Goal: Transaction & Acquisition: Purchase product/service

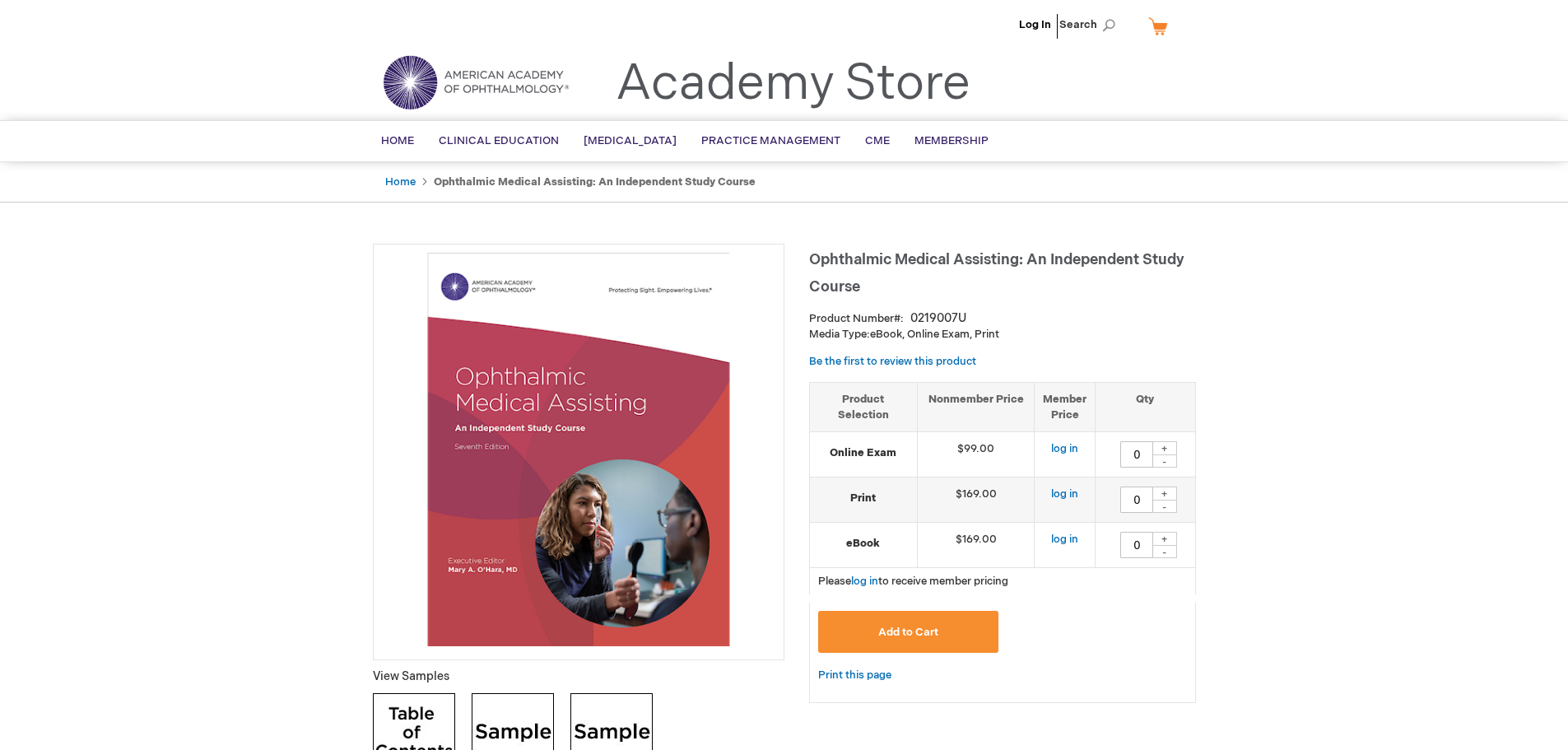
click at [1169, 450] on div "+" at bounding box center [1165, 448] width 24 height 14
type input "1"
click at [1039, 22] on link "Log In" at bounding box center [1035, 24] width 32 height 13
click at [1174, 447] on div "+" at bounding box center [1165, 448] width 24 height 14
type input "1"
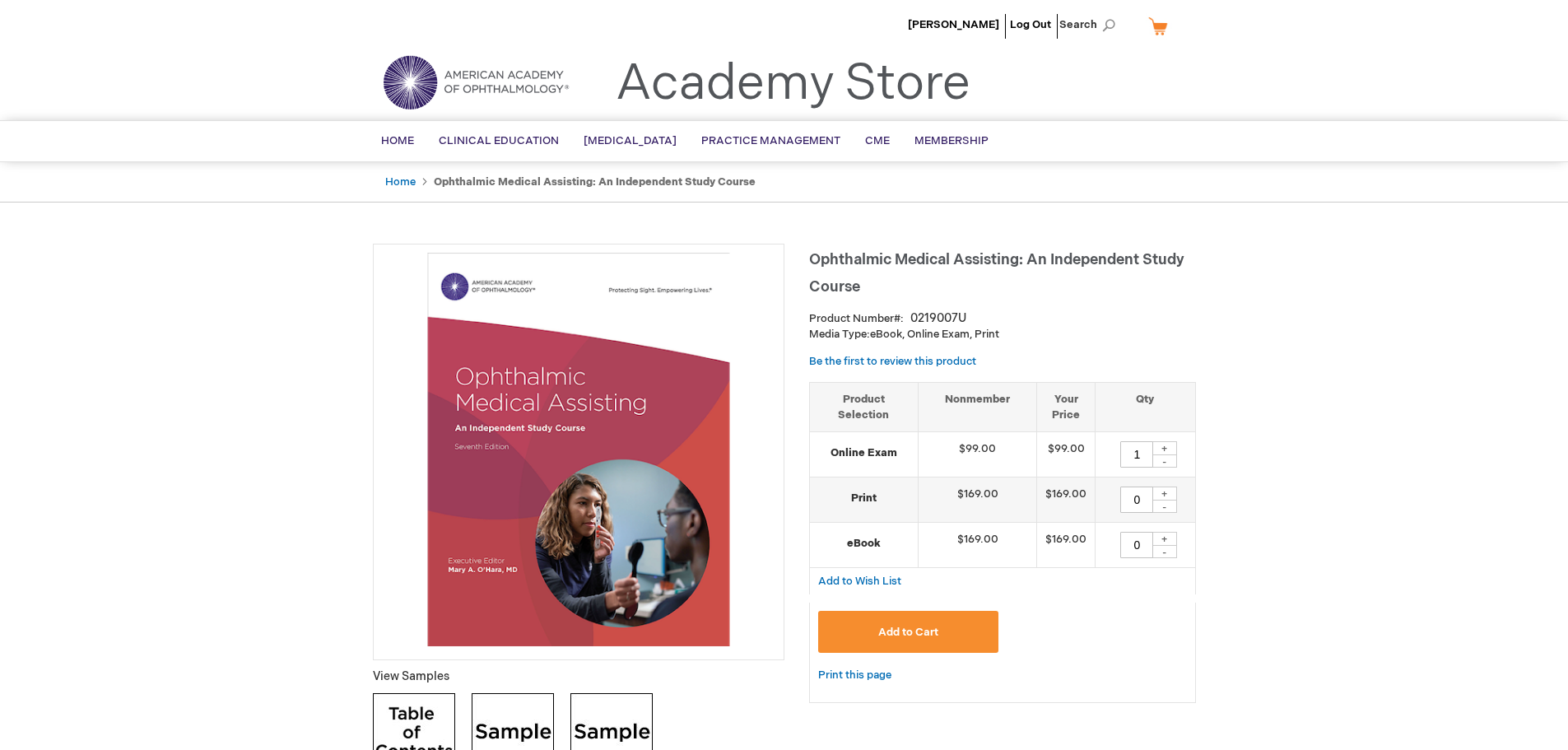
click at [906, 630] on span "Add to Cart" at bounding box center [908, 631] width 60 height 13
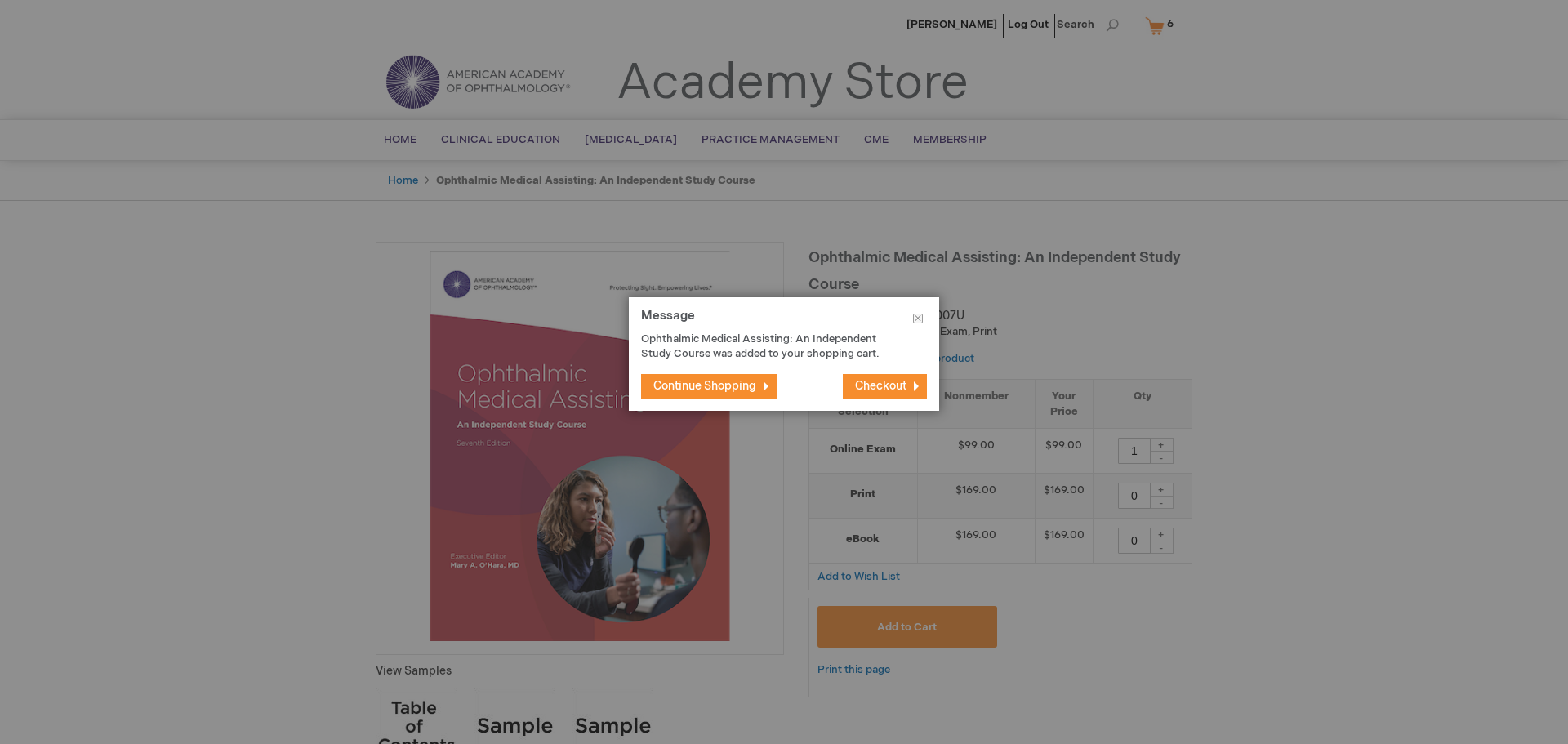
click at [870, 382] on span "Checkout" at bounding box center [881, 386] width 52 height 14
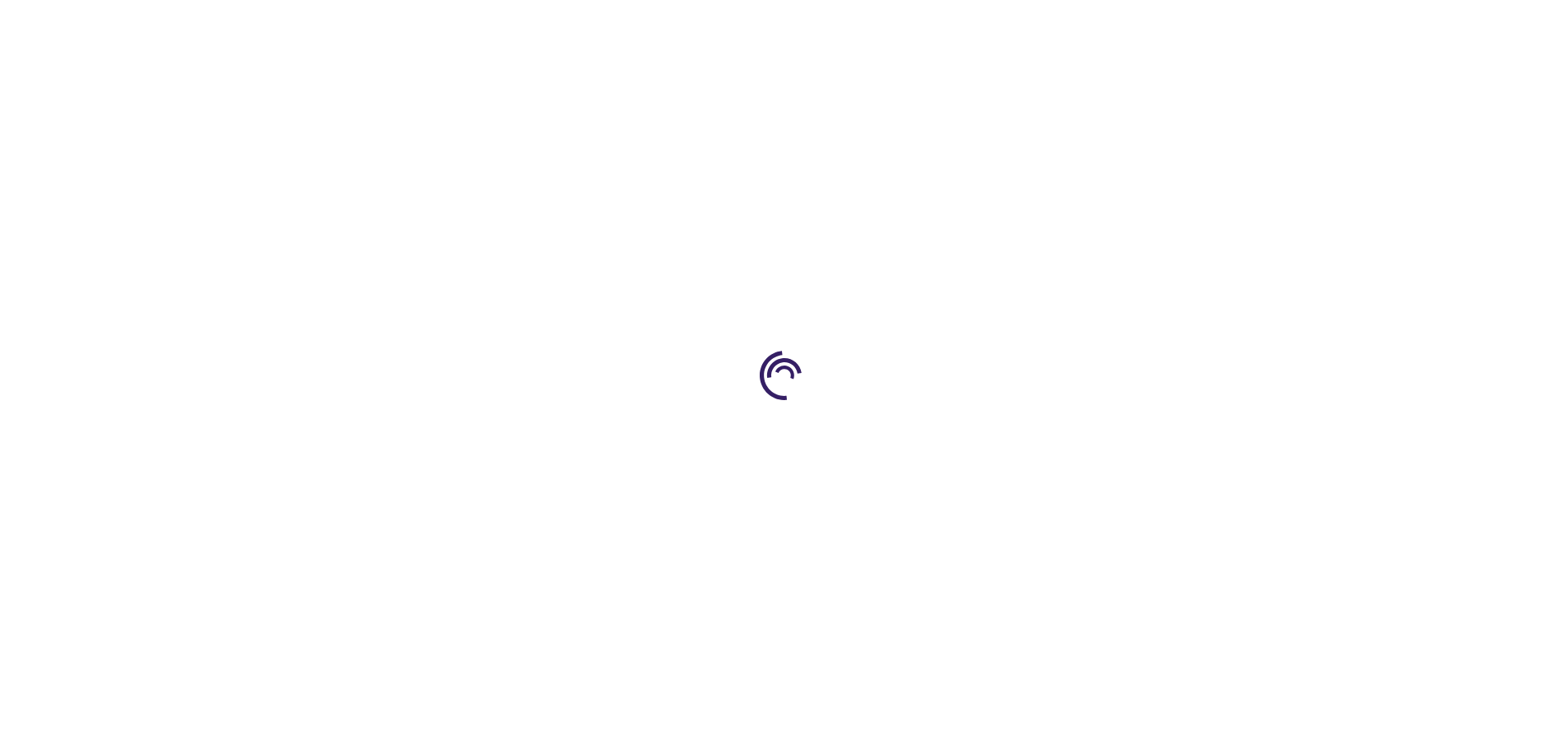
select select "US"
select select "58"
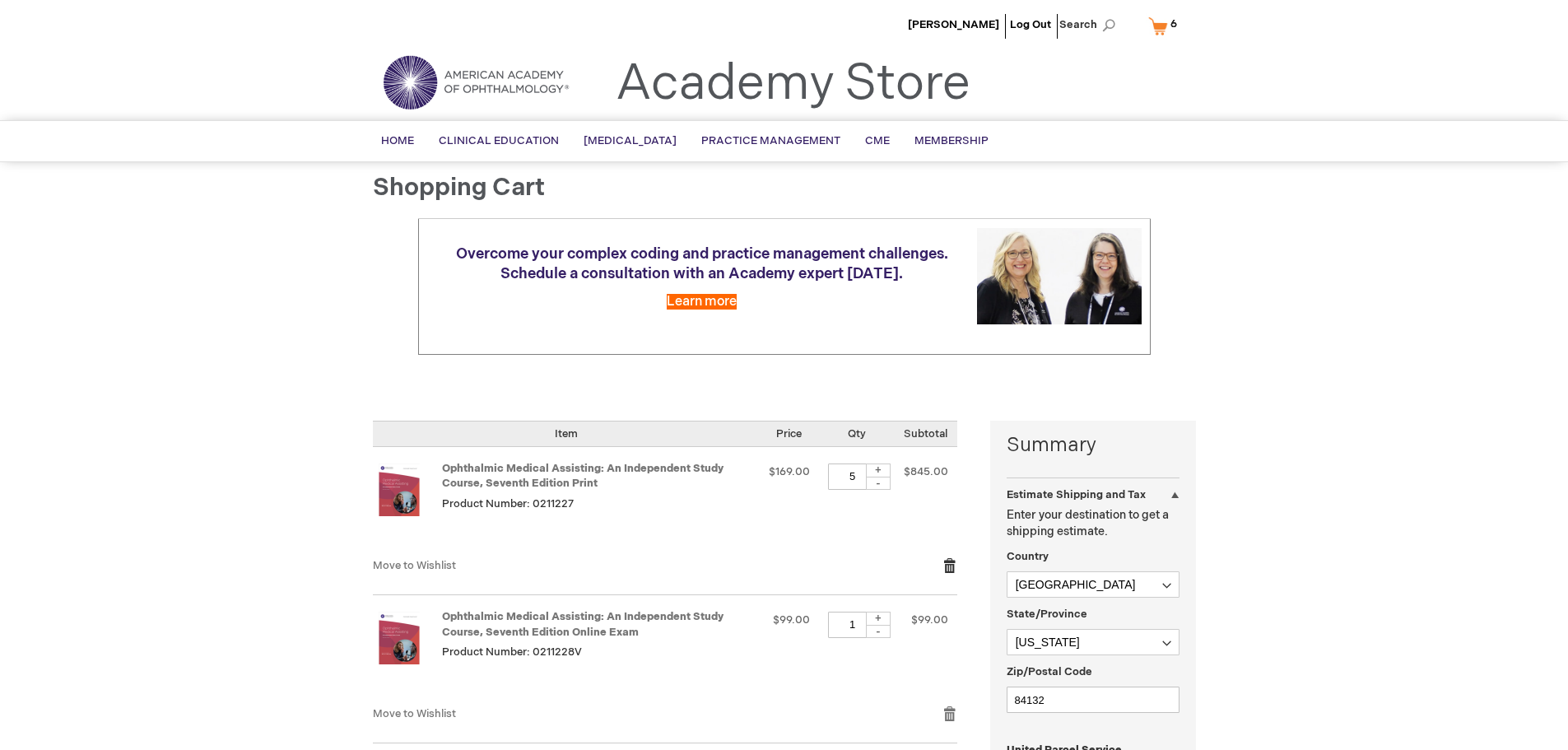
click at [953, 562] on link "Remove item" at bounding box center [950, 565] width 14 height 16
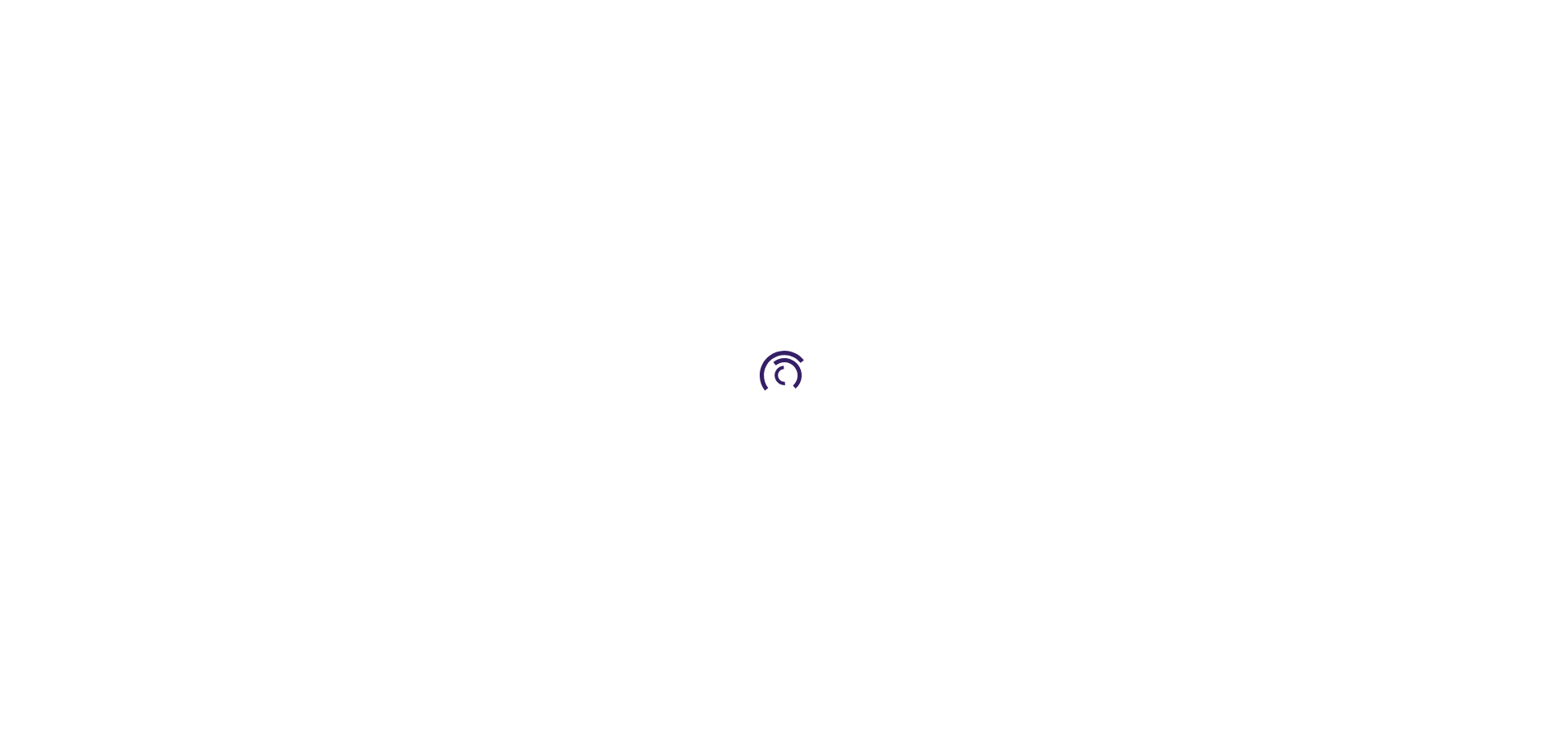
select select "US"
select select "58"
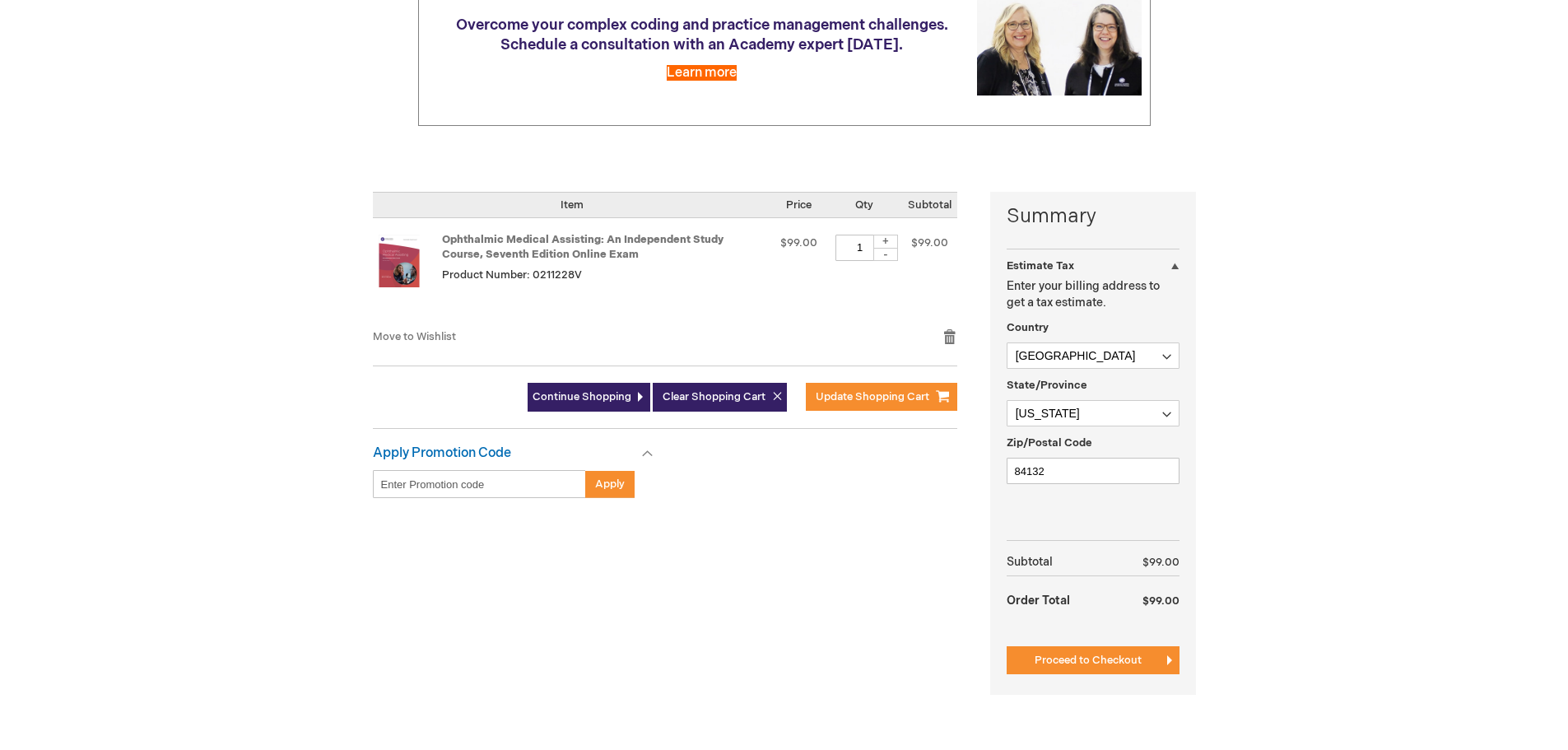
scroll to position [247, 0]
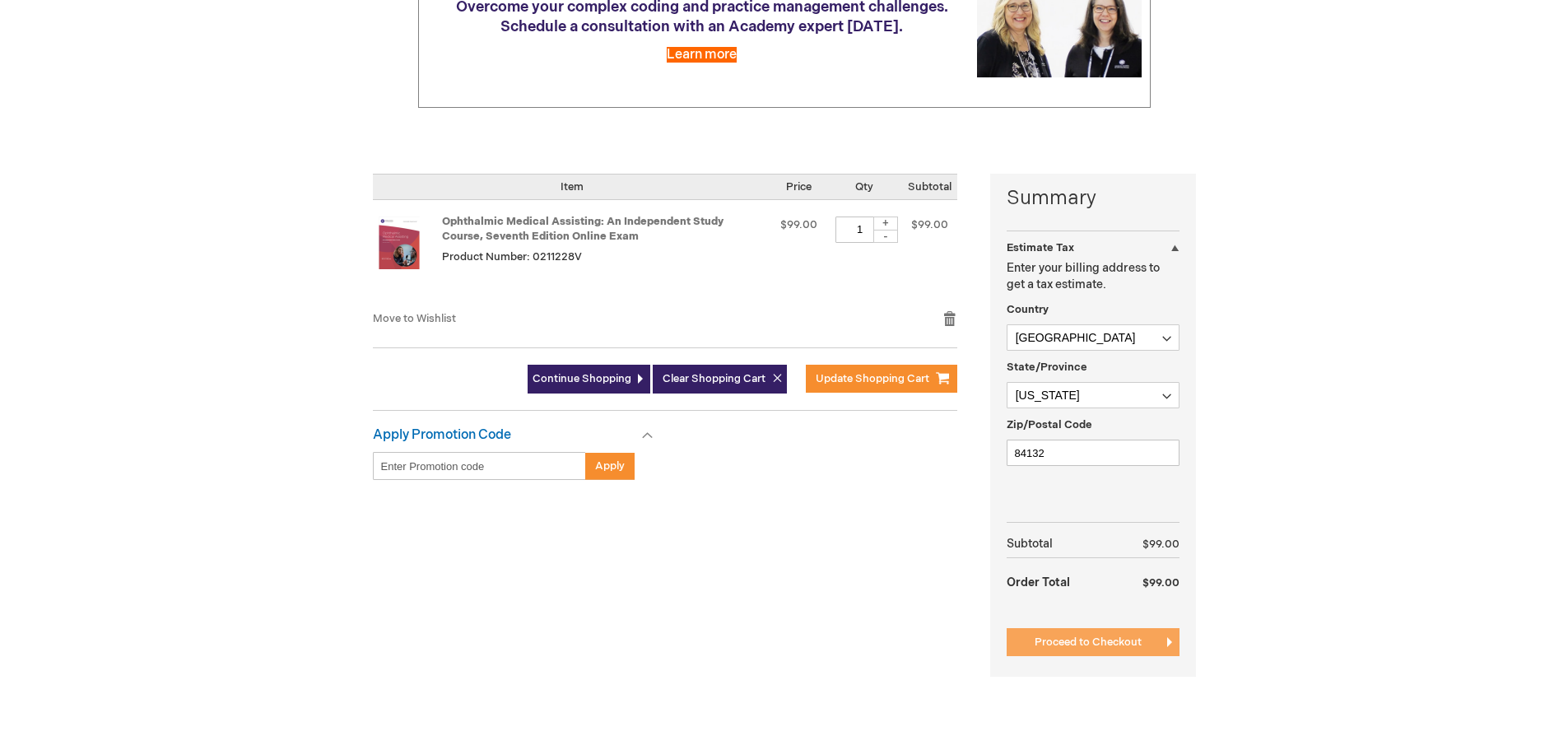
click at [1085, 636] on span "Proceed to Checkout" at bounding box center [1088, 641] width 107 height 13
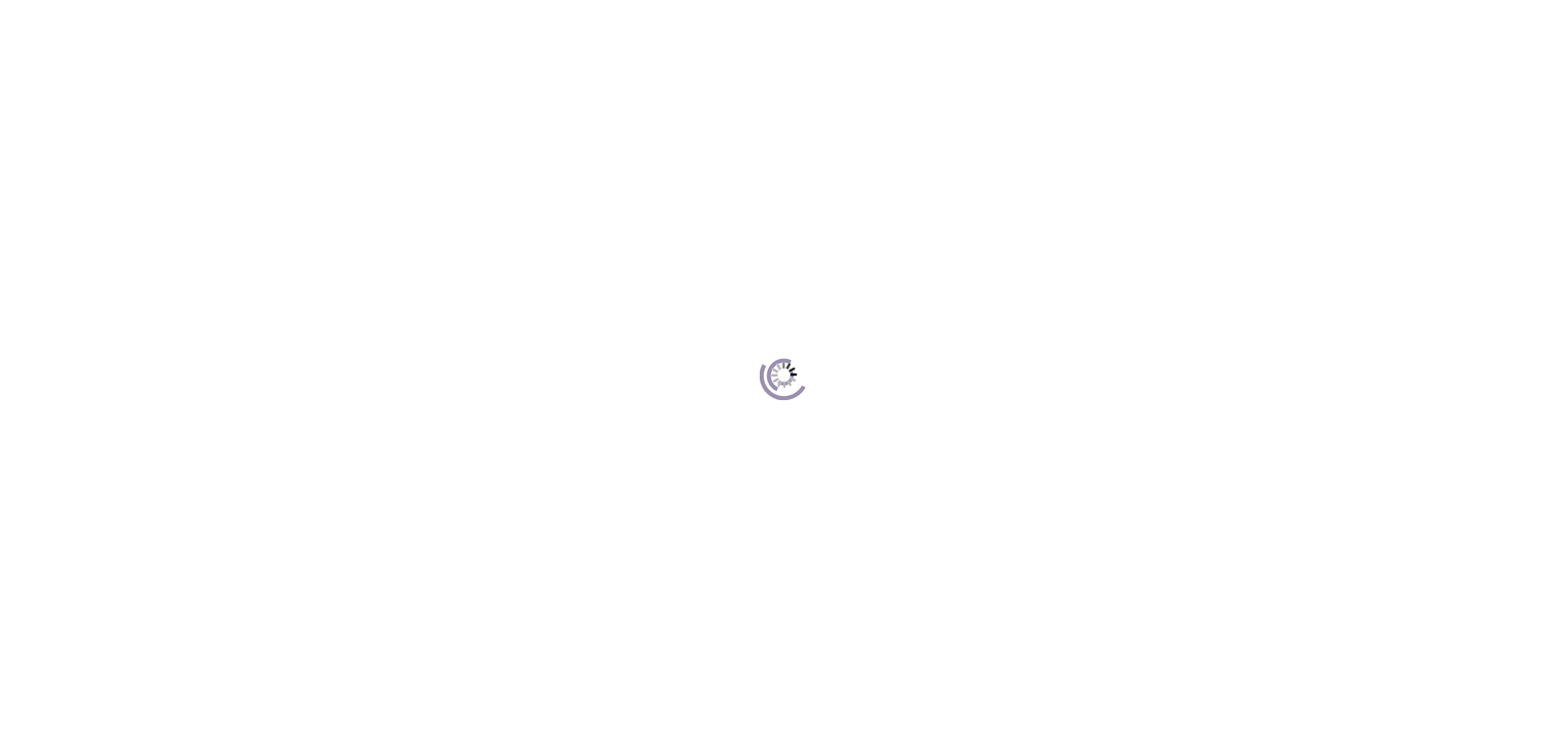
scroll to position [225, 0]
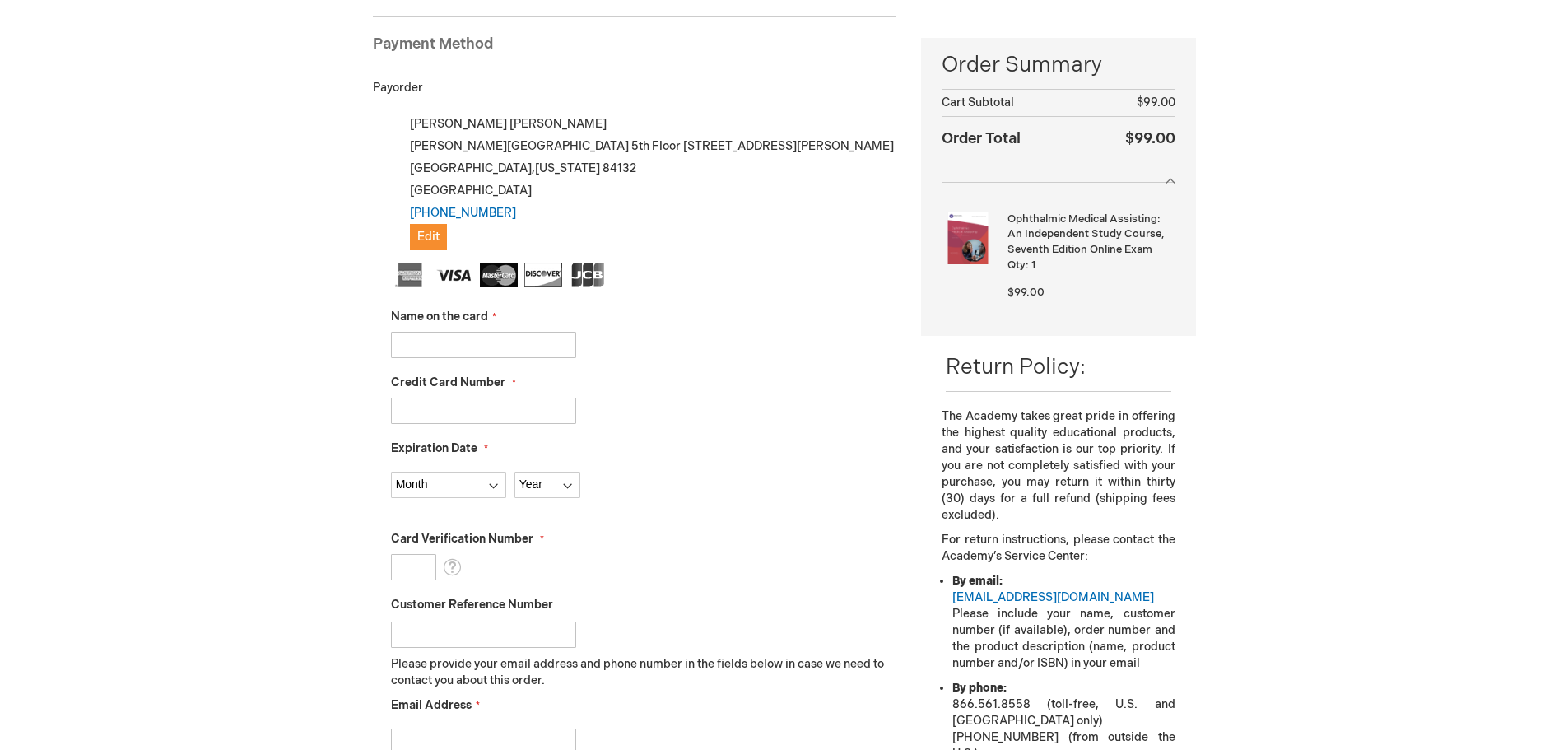
click at [456, 337] on input "Name on the card" at bounding box center [483, 344] width 185 height 26
type input "Lisa Mulcock"
select select "4"
select select "2027"
click at [518, 410] on input "Credit Card Number" at bounding box center [483, 410] width 185 height 26
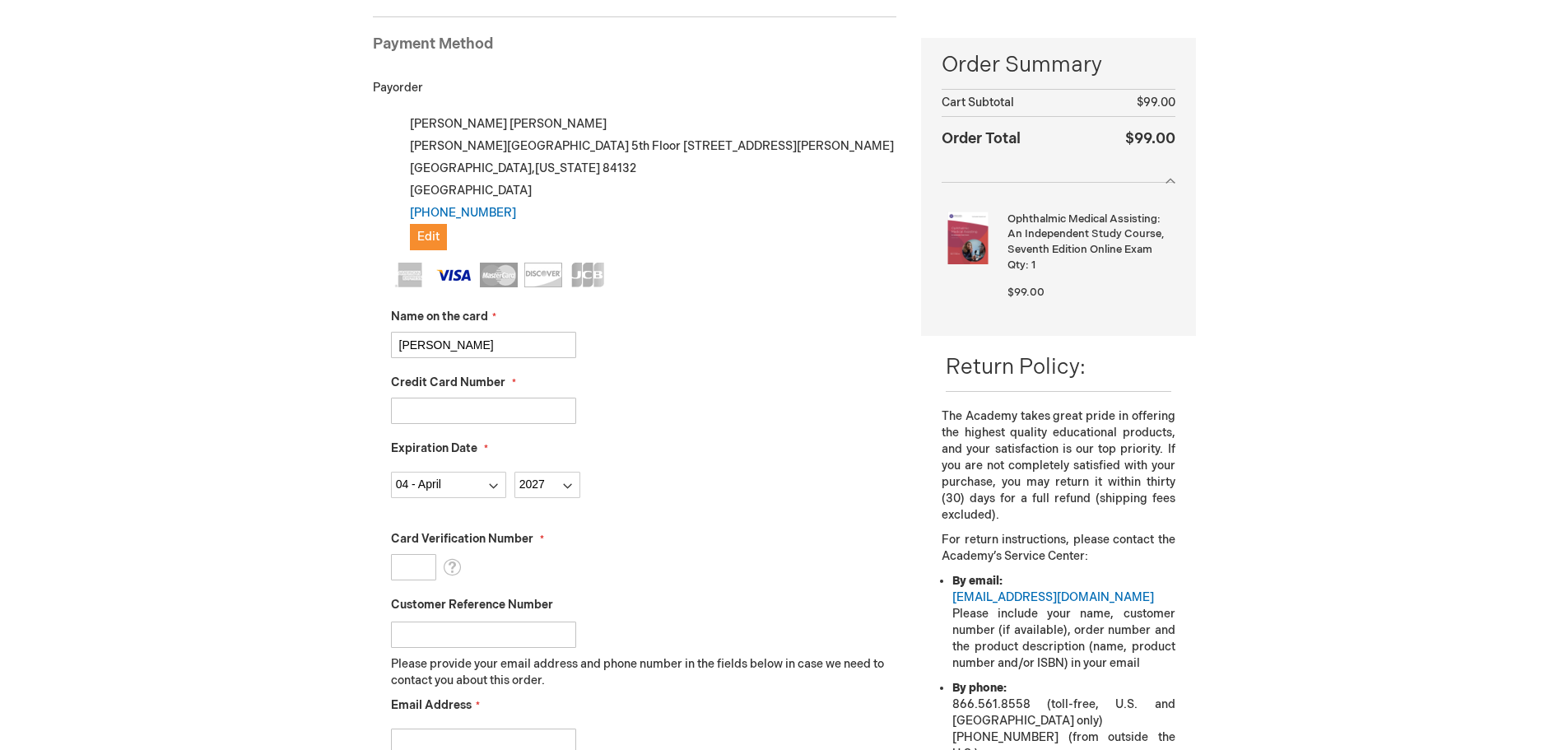
type input "4866911000261423"
click at [457, 490] on select "Month 01 - January 02 - February 03 - March 04 - April 05 - May 06 - June 07 - …" at bounding box center [448, 484] width 115 height 26
select select "12"
click at [391, 472] on select "Month 01 - January 02 - February 03 - March 04 - April 05 - May 06 - June 07 - …" at bounding box center [448, 484] width 115 height 26
click at [571, 477] on select "Year 2025 2026 2027 2028 2029 2030 2031 2032 2033 2034 2035" at bounding box center [547, 484] width 66 height 26
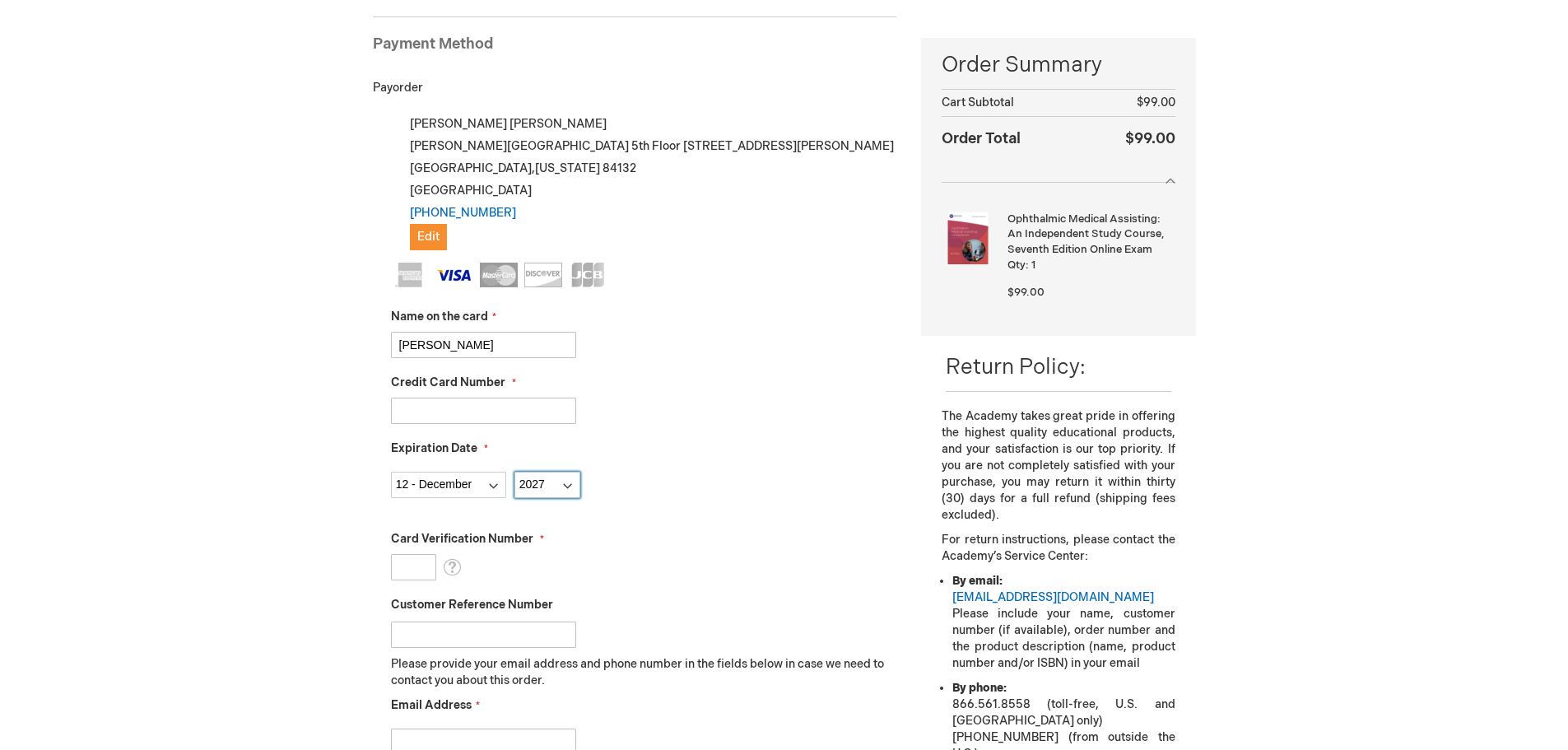
select select "2028"
click at [515, 472] on select "Year 2025 2026 2027 2028 2029 2030 2031 2032 2033 2034 2035" at bounding box center [547, 484] width 66 height 26
click at [406, 574] on input "Card Verification Number" at bounding box center [413, 567] width 45 height 26
type input "110"
click at [818, 543] on label "Card Verification Number" at bounding box center [644, 539] width 507 height 16
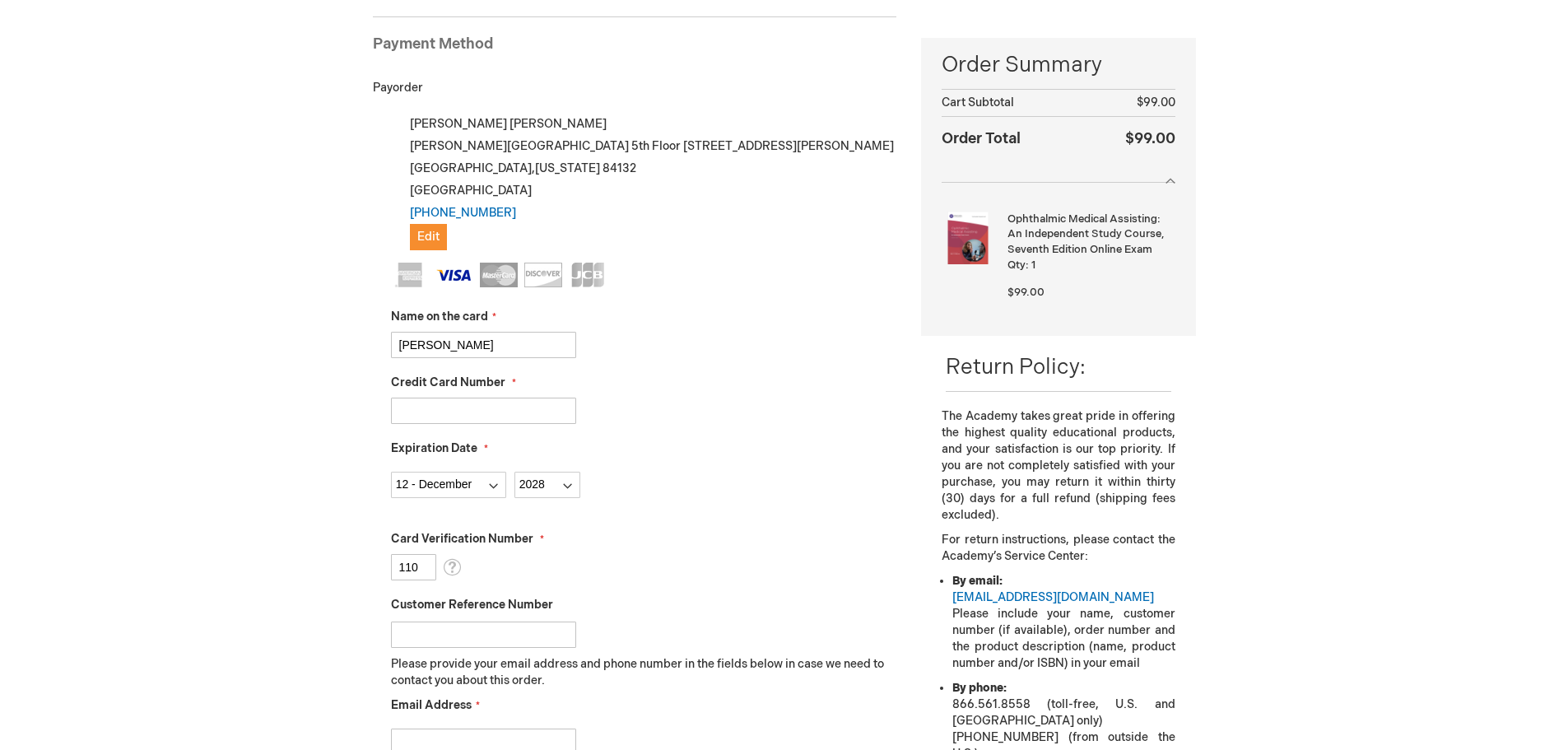
click at [437, 554] on input "110" at bounding box center [413, 567] width 45 height 26
click at [538, 632] on input "Customer Reference Number" at bounding box center [483, 634] width 185 height 26
type input "David Kleinman U6069500"
click at [533, 731] on input "Email Address" at bounding box center [483, 741] width 185 height 26
type input "Lisa.Mulcock@hsc.utah.edu"
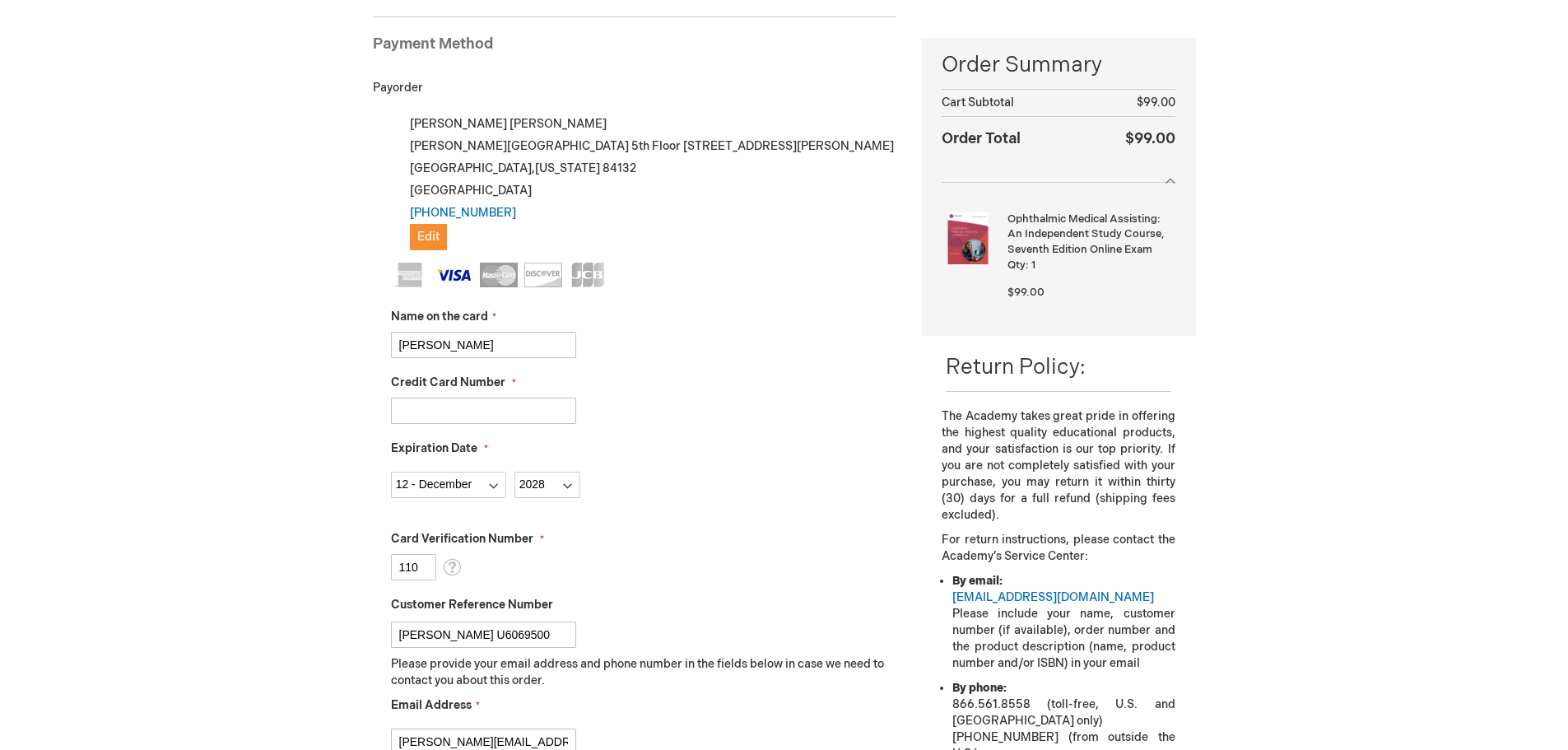
type input "8015855187"
click at [685, 491] on div "Month 01 - January 02 - February 03 - March 04 - April 05 - May 06 - June 07 - …" at bounding box center [644, 481] width 507 height 34
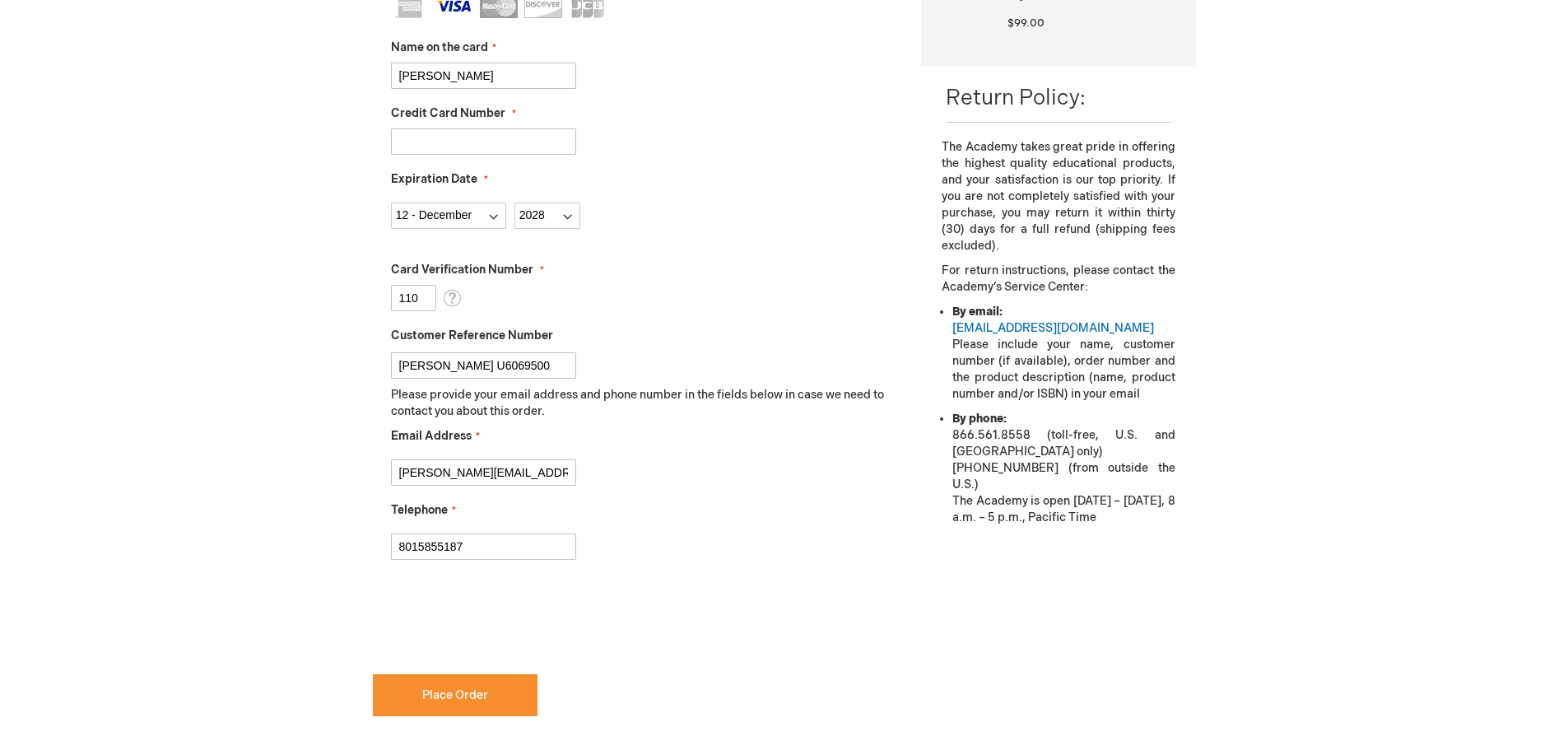
scroll to position [555, 0]
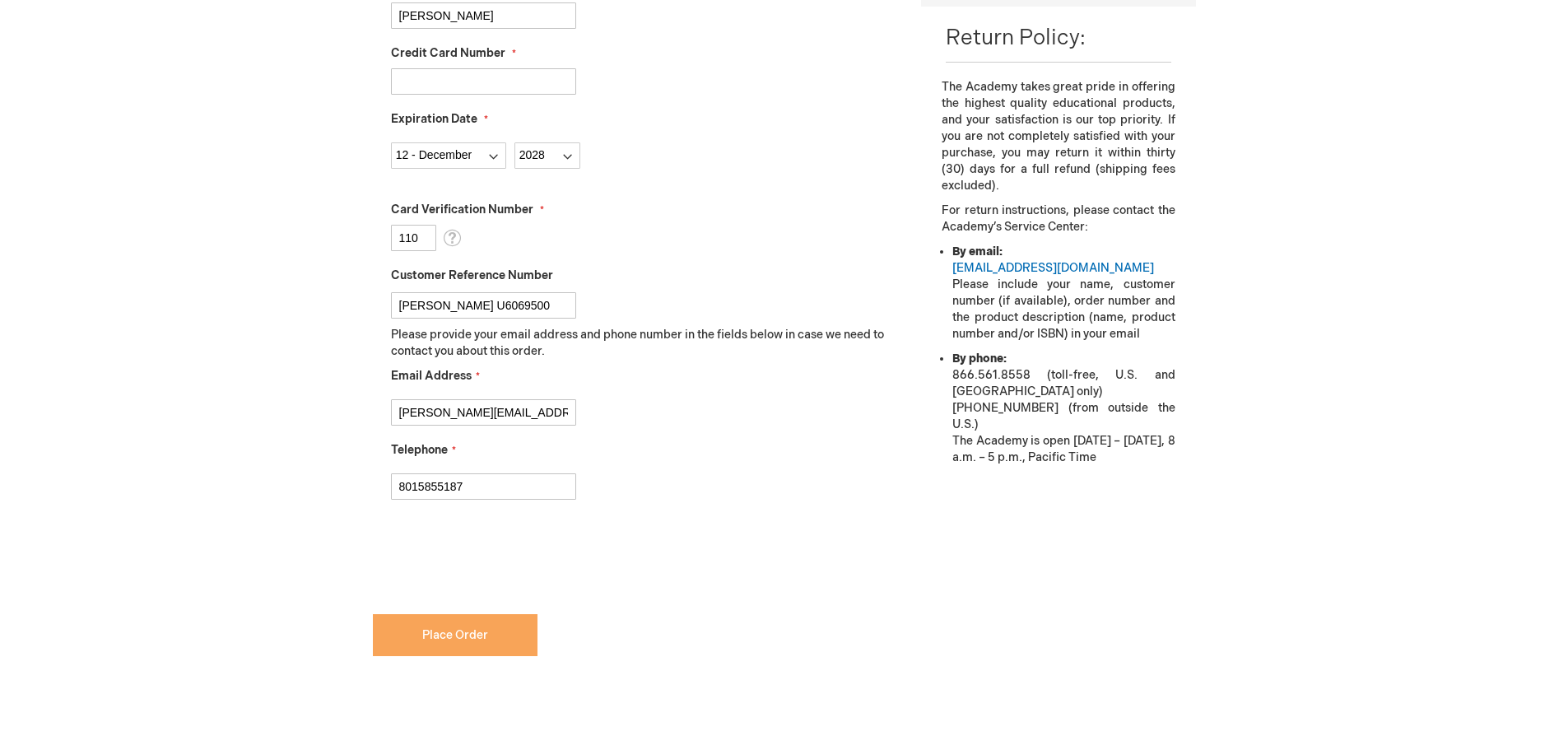
checkbox input "true"
click at [428, 634] on span "Place Order" at bounding box center [455, 635] width 66 height 14
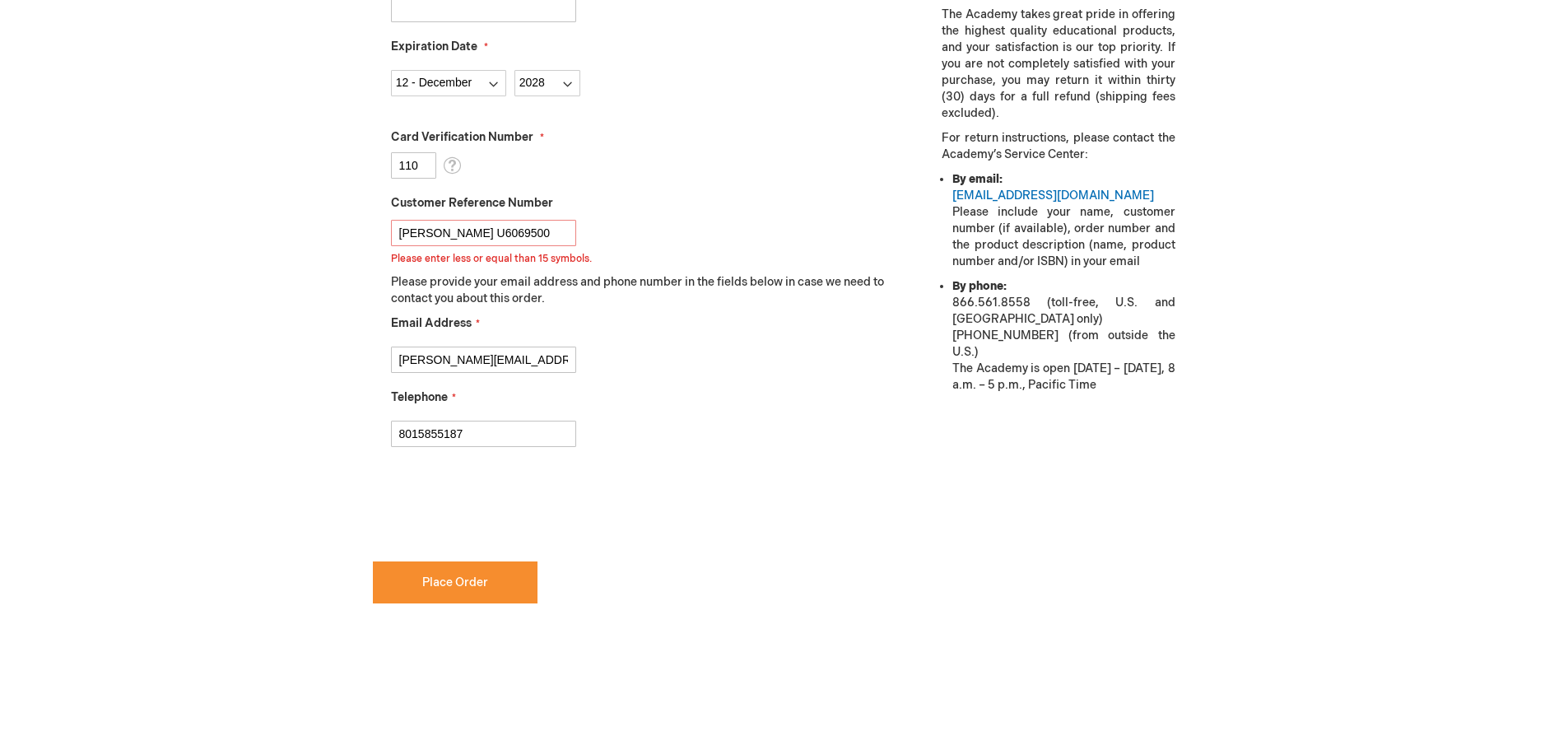
scroll to position [628, 0]
drag, startPoint x: 483, startPoint y: 235, endPoint x: 579, endPoint y: 229, distance: 96.2
click at [579, 229] on div "David Kleinman U6069500 Please enter less or equal than 15 symbols." at bounding box center [644, 238] width 507 height 54
type input "[PERSON_NAME]"
click at [450, 569] on button "Place Order" at bounding box center [455, 581] width 164 height 42
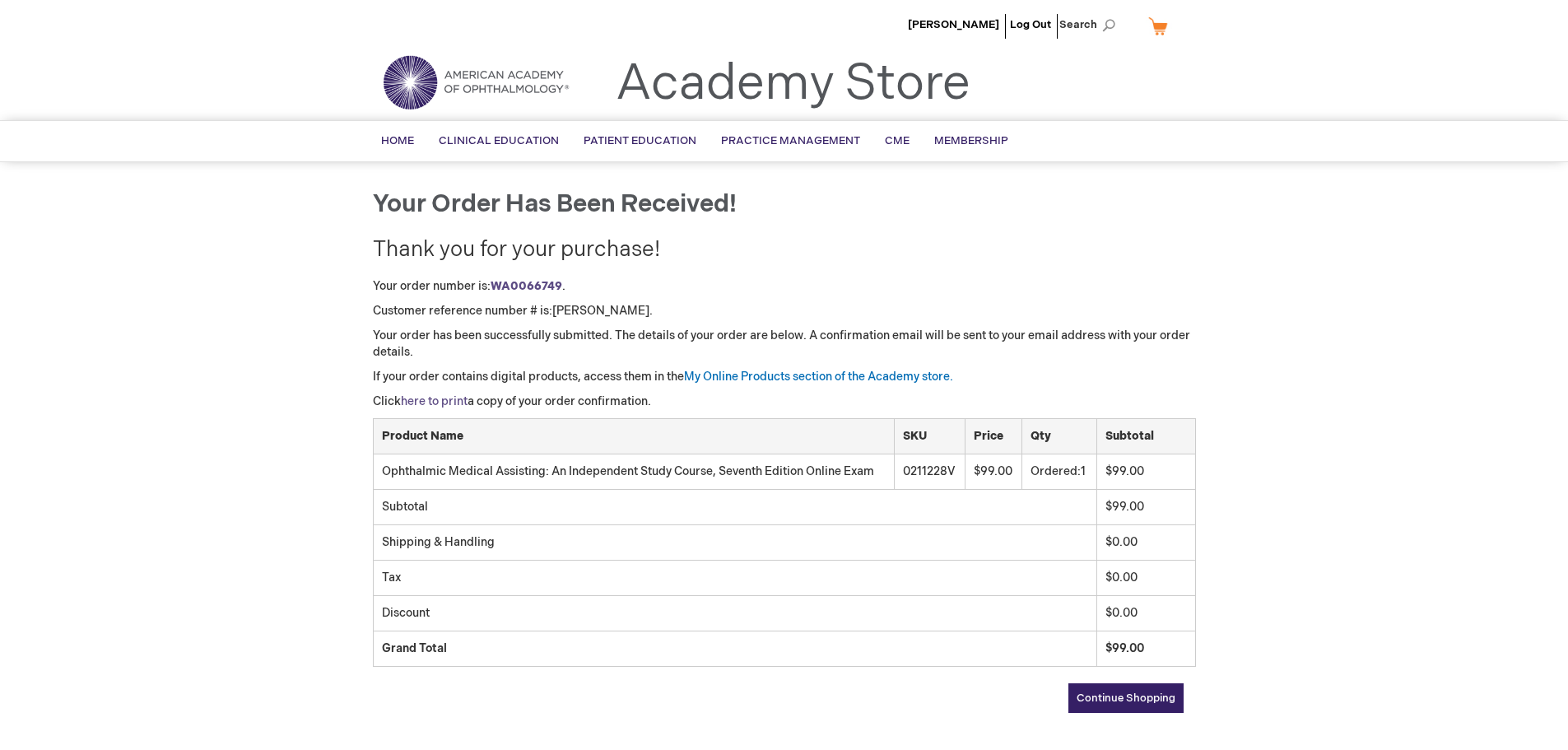
click at [467, 402] on link "here to print" at bounding box center [434, 401] width 66 height 14
